Goal: Communication & Community: Answer question/provide support

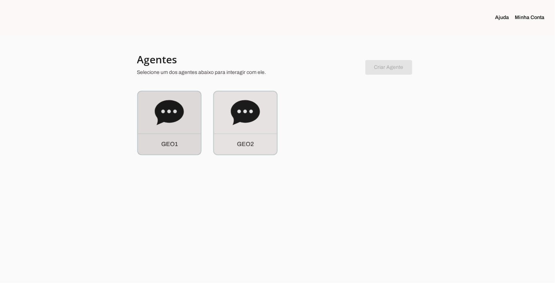
click at [162, 127] on div "G E O 1" at bounding box center [169, 123] width 63 height 63
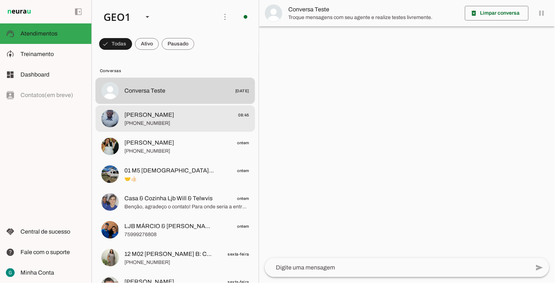
click at [163, 124] on span "[PHONE_NUMBER]" at bounding box center [186, 122] width 125 height 7
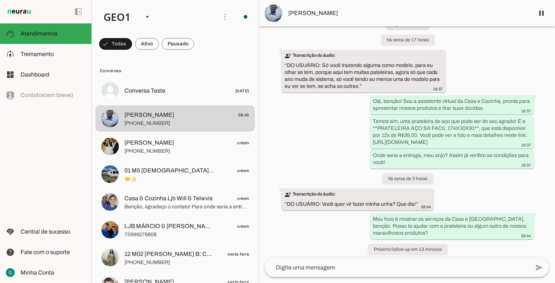
scroll to position [38, 0]
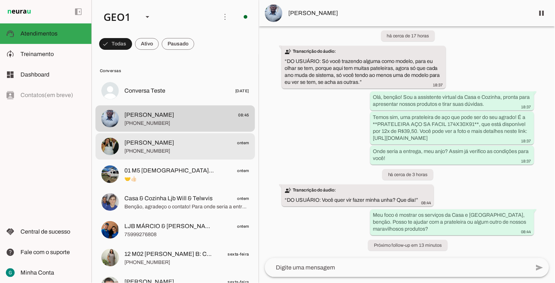
click at [181, 148] on span "[PHONE_NUMBER]" at bounding box center [186, 150] width 125 height 7
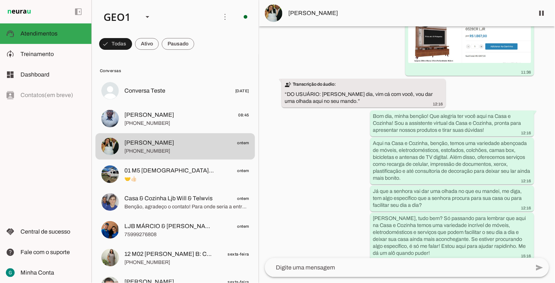
scroll to position [316, 0]
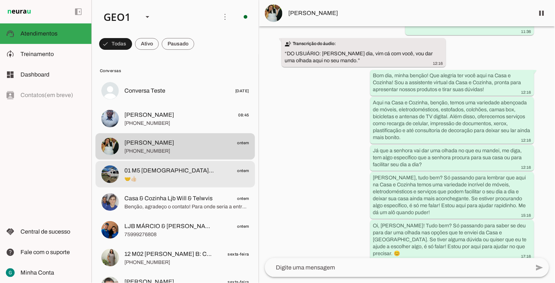
click at [174, 173] on span "01 M5 [DEMOGRAPHIC_DATA] [DEMOGRAPHIC_DATA]" at bounding box center [169, 170] width 90 height 9
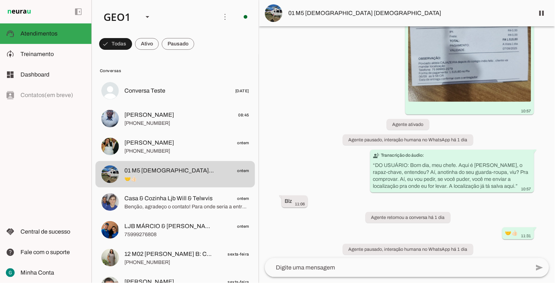
scroll to position [100, 0]
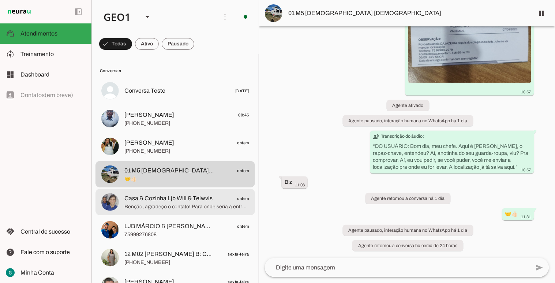
click at [175, 211] on md-item "Casa & Cozinha Ljb Will & Telwvis ontem Benção, agradeço o contato! Para onde s…" at bounding box center [176, 202] width 160 height 26
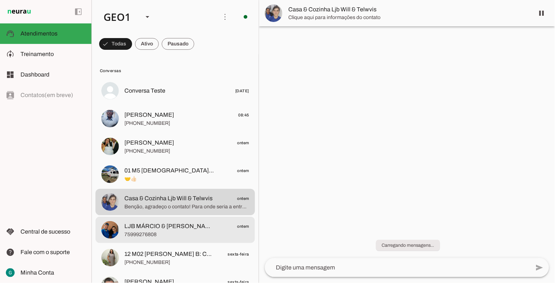
scroll to position [81, 0]
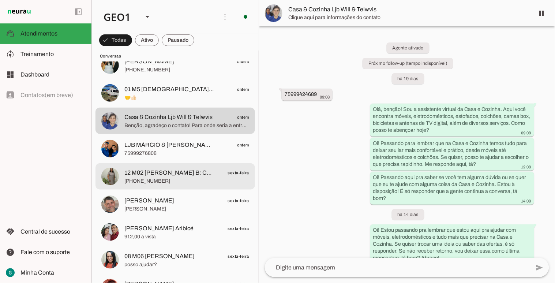
click at [189, 166] on md-item "12 M02 [PERSON_NAME] B: Centro sexta-feira [PHONE_NUMBER]" at bounding box center [176, 176] width 160 height 26
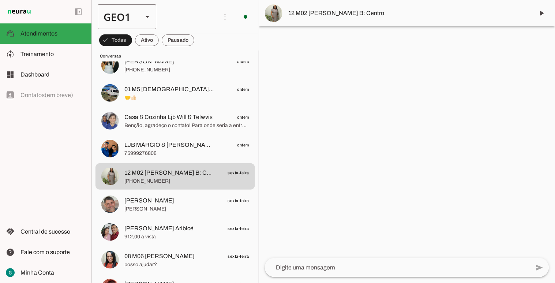
click at [123, 17] on div "GEO1" at bounding box center [118, 16] width 40 height 25
click at [201, 63] on slot at bounding box center [224, 67] width 47 height 9
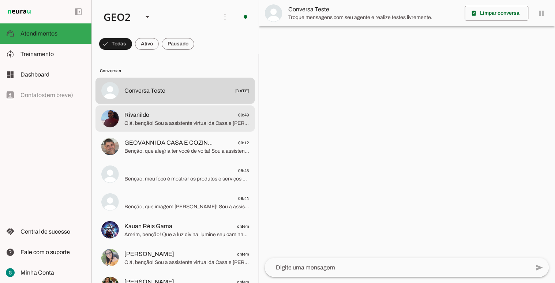
click at [191, 108] on md-item "Rivanildo 09:49 Olá, benção! Sou a assistente virtual da Casa e [PERSON_NAME] e…" at bounding box center [176, 118] width 160 height 26
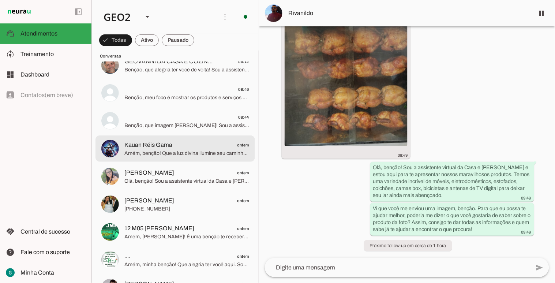
scroll to position [122, 0]
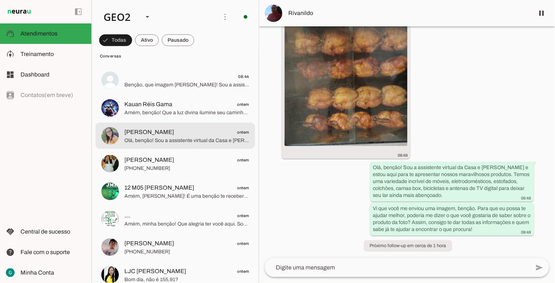
click at [186, 143] on span "Olá, benção! Sou a assistente virtual da Casa e [PERSON_NAME] e estou aqui para…" at bounding box center [186, 140] width 125 height 7
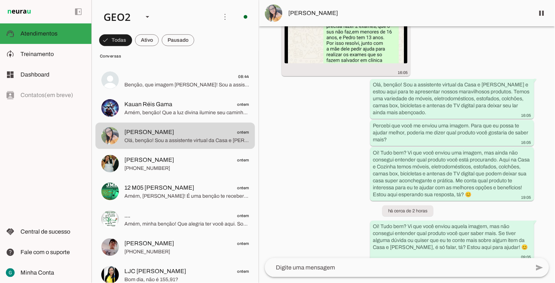
scroll to position [354, 0]
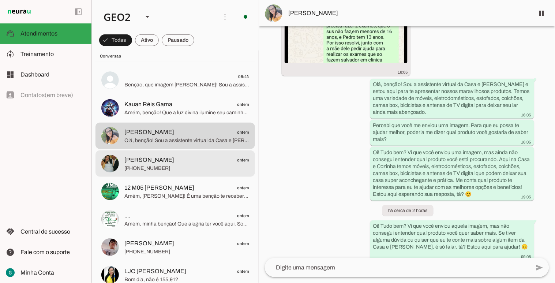
click at [182, 165] on span "[PHONE_NUMBER]" at bounding box center [186, 167] width 125 height 7
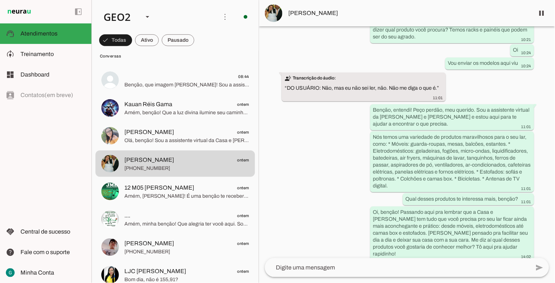
scroll to position [352, 0]
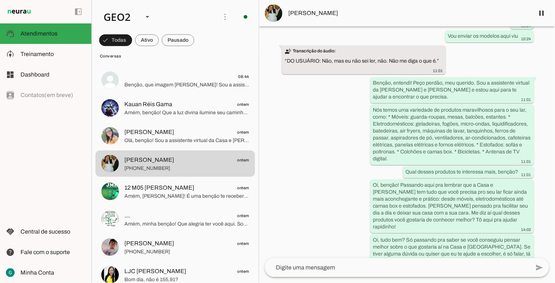
click at [337, 10] on span "[PERSON_NAME]" at bounding box center [408, 13] width 240 height 9
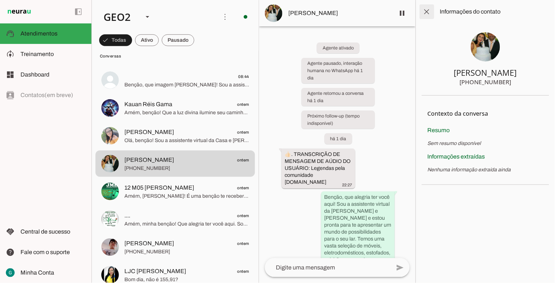
click at [430, 11] on span at bounding box center [427, 12] width 18 height 18
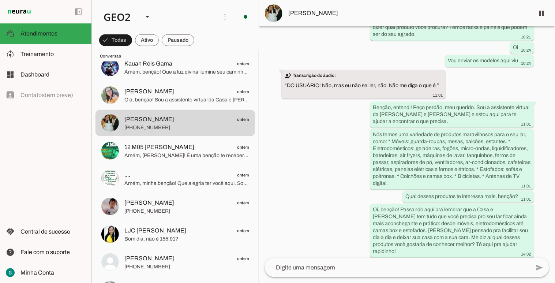
scroll to position [352, 0]
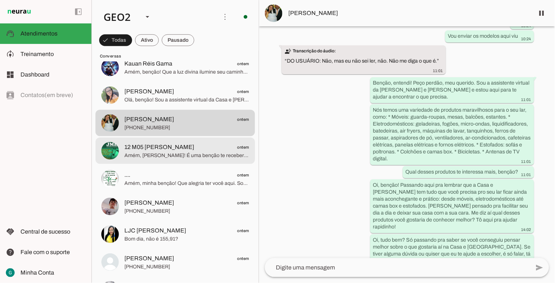
click at [189, 157] on span "Amém, [PERSON_NAME]! É uma benção te receber novamente, meu querido. Sou a assi…" at bounding box center [186, 155] width 125 height 7
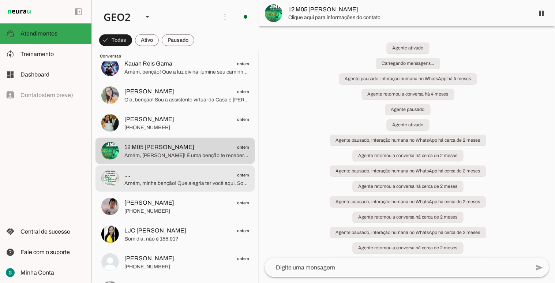
click at [195, 186] on span "Amém, minha benção! Que alegria ter você aqui. Sou a assistente virtual da Casa…" at bounding box center [186, 182] width 125 height 7
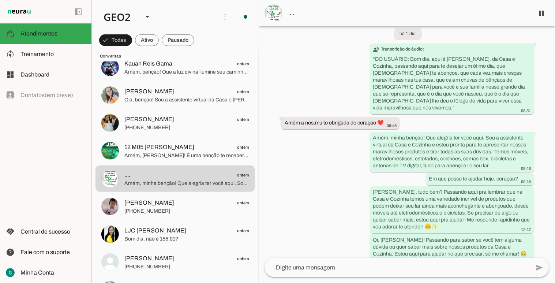
scroll to position [83, 0]
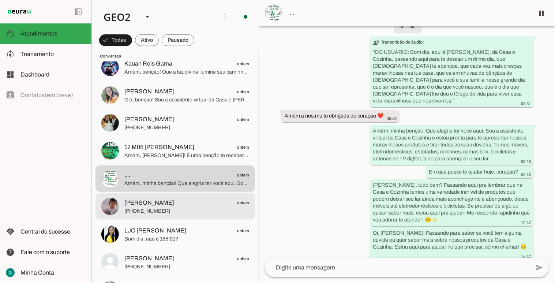
click at [205, 199] on span "[PERSON_NAME] ontem" at bounding box center [186, 202] width 125 height 9
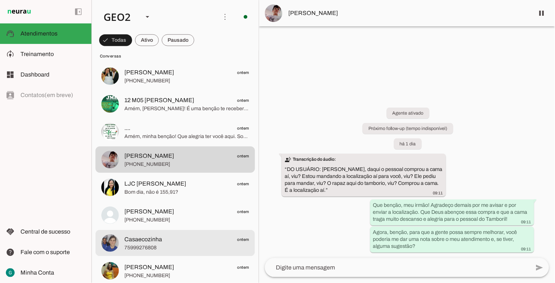
scroll to position [244, 0]
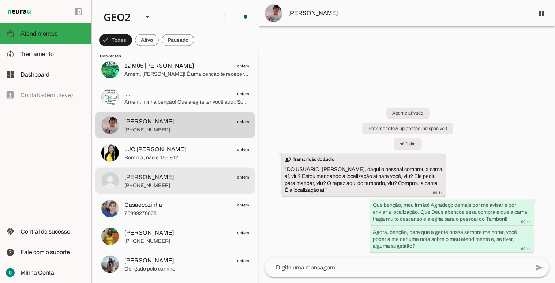
click at [191, 191] on md-item "[PERSON_NAME] ontem [PHONE_NUMBER]" at bounding box center [176, 181] width 160 height 26
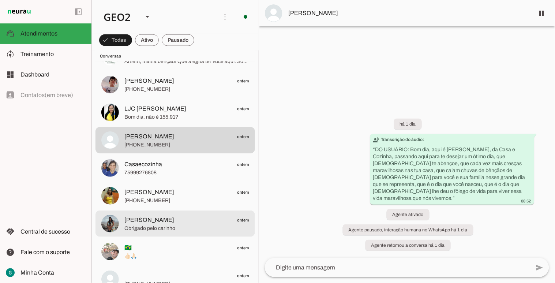
scroll to position [325, 0]
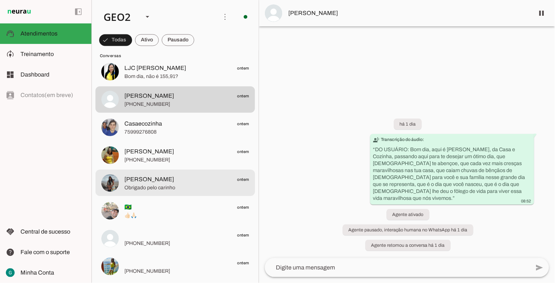
click at [192, 188] on span "Obrigado pelo carinho" at bounding box center [186, 187] width 125 height 7
